Goal: Find specific page/section: Find specific page/section

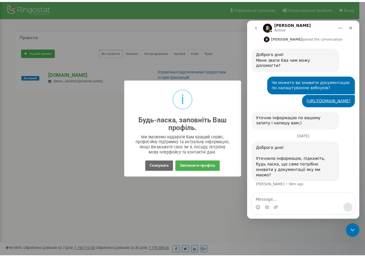
scroll to position [352, 0]
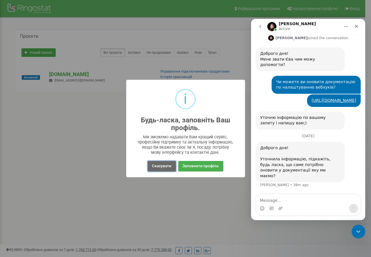
click at [161, 165] on button "Скасувати" at bounding box center [162, 166] width 28 height 11
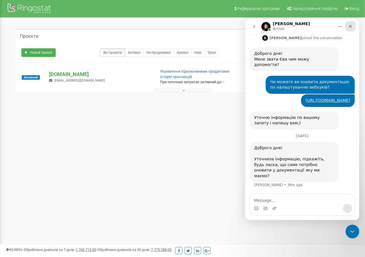
click at [353, 27] on div "Close" at bounding box center [350, 26] width 10 height 10
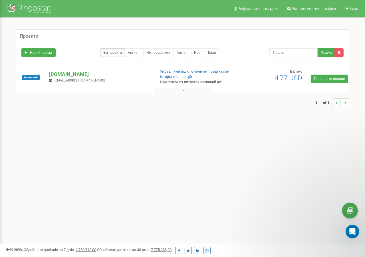
click at [201, 88] on button at bounding box center [182, 90] width 57 height 4
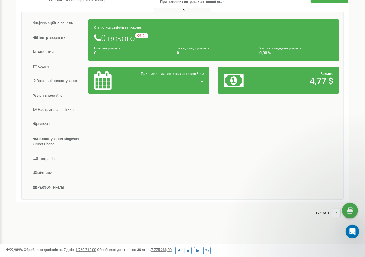
scroll to position [86, 0]
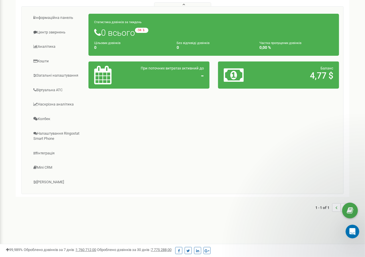
click at [17, 97] on div "Інформаційна панель Центр звернень Аналiтика Кошти 0 0" at bounding box center [182, 101] width 331 height 191
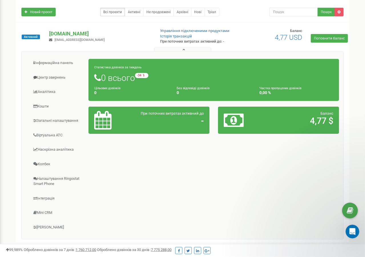
scroll to position [0, 0]
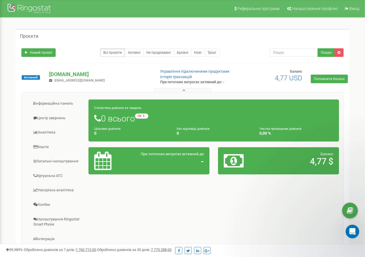
click at [17, 96] on div "Інформаційна панель Центр звернень Аналiтика Кошти 0 0" at bounding box center [182, 187] width 331 height 191
click at [18, 95] on div "Інформаційна панель Центр звернень Аналiтика Кошти 0 0" at bounding box center [182, 187] width 331 height 191
click at [16, 97] on div "Активний [DOMAIN_NAME] [EMAIL_ADDRESS][DOMAIN_NAME] Управління підключеними про…" at bounding box center [183, 172] width 334 height 219
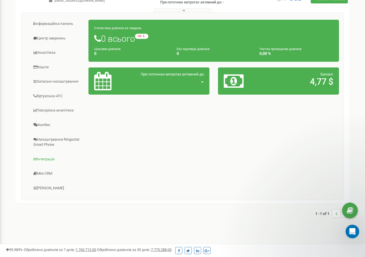
scroll to position [86, 0]
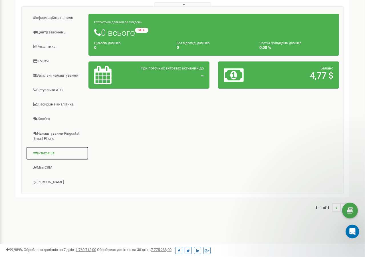
click at [52, 151] on link "Інтеграція" at bounding box center [57, 153] width 63 height 14
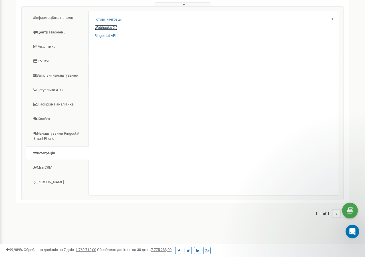
click at [104, 27] on link "Webhooks 2.0" at bounding box center [106, 27] width 23 height 5
